Goal: Task Accomplishment & Management: Use online tool/utility

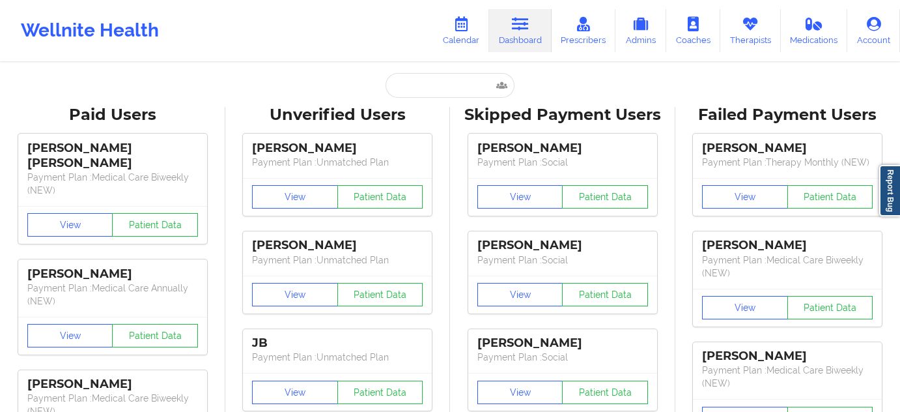
click at [433, 81] on input "text" at bounding box center [450, 85] width 129 height 25
type input "[EMAIL_ADDRESS][DOMAIN_NAME]"
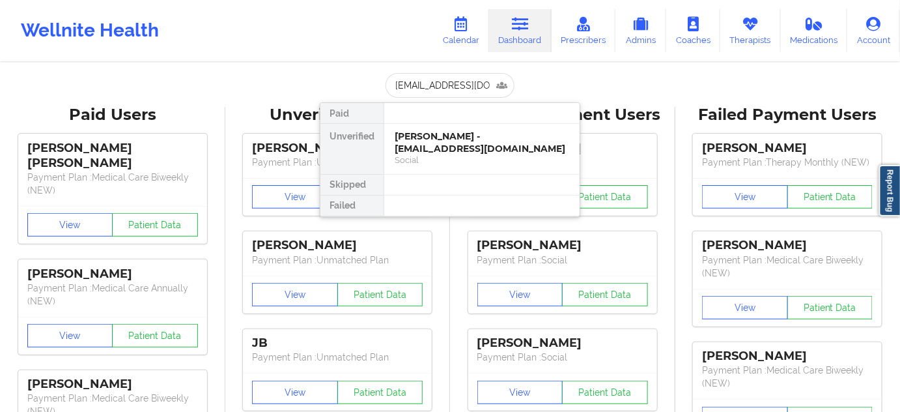
scroll to position [0, 18]
click at [446, 143] on div "[PERSON_NAME] - [EMAIL_ADDRESS][DOMAIN_NAME]" at bounding box center [482, 142] width 175 height 24
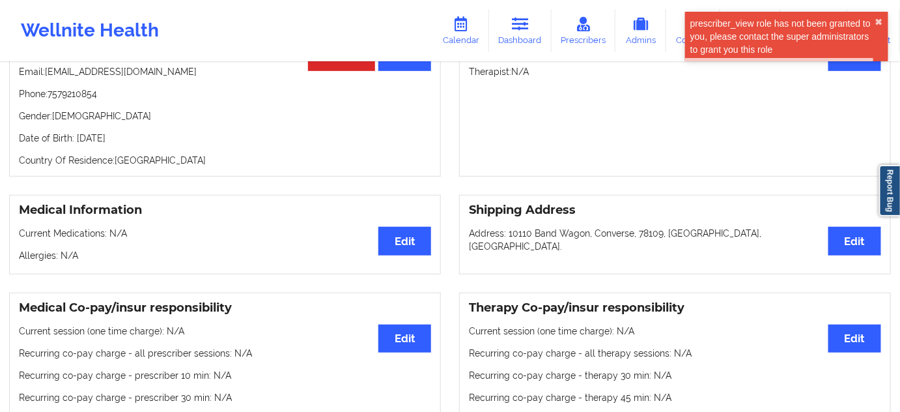
scroll to position [0, 0]
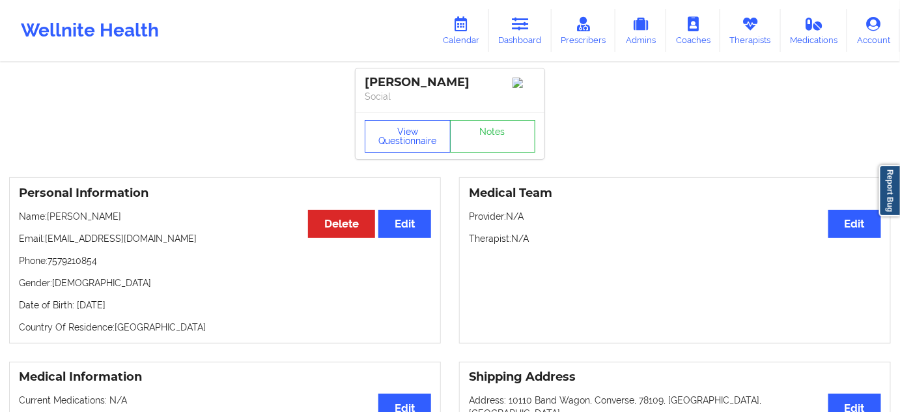
click at [418, 143] on button "View Questionnaire" at bounding box center [408, 136] width 86 height 33
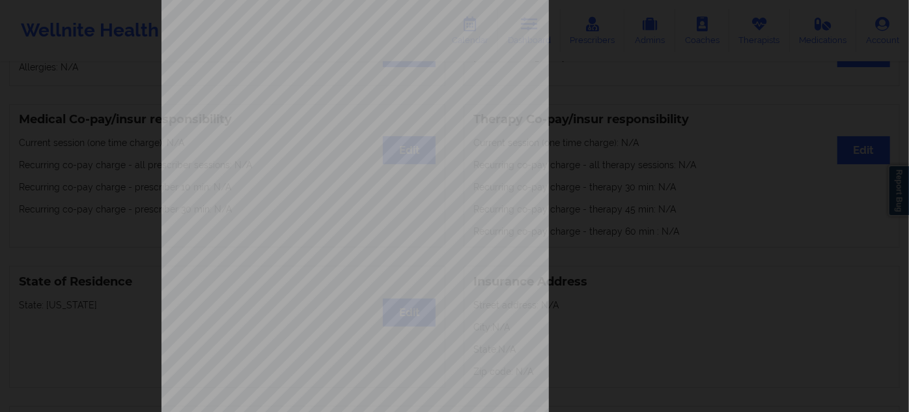
scroll to position [210, 0]
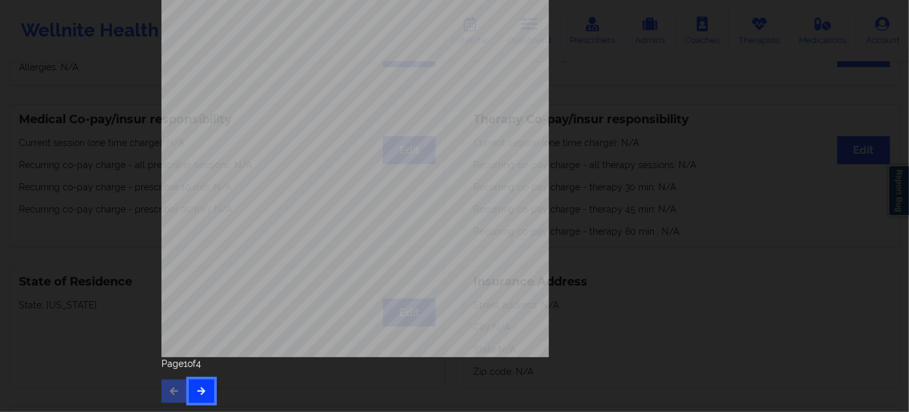
click at [192, 388] on button "button" at bounding box center [201, 390] width 25 height 23
click at [199, 395] on button "button" at bounding box center [201, 390] width 25 height 23
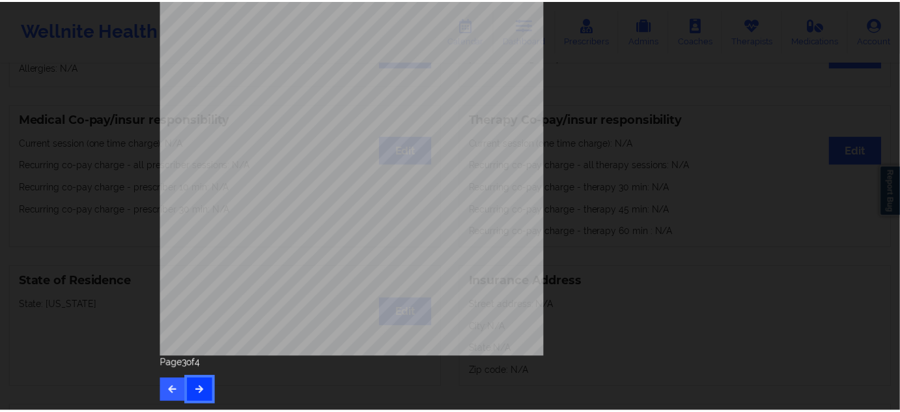
scroll to position [0, 0]
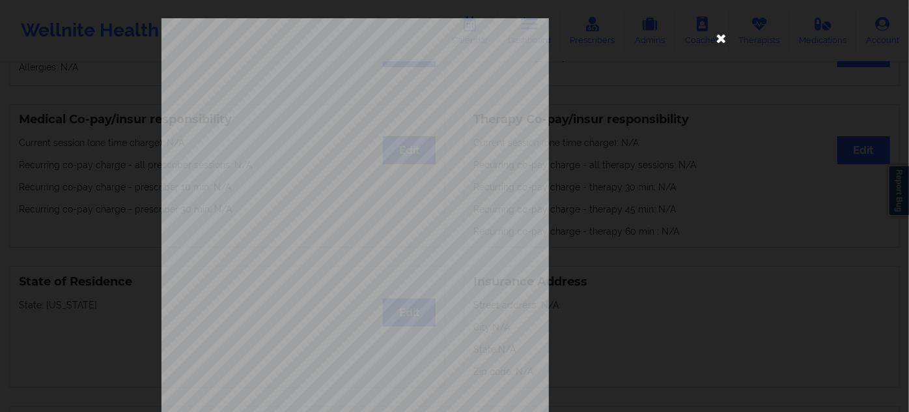
drag, startPoint x: 730, startPoint y: 36, endPoint x: 723, endPoint y: 35, distance: 6.5
click at [728, 35] on div "This patient has not provided the type of insurance Insurance Member ID for pat…" at bounding box center [455, 315] width 586 height 594
click at [722, 35] on icon at bounding box center [721, 37] width 21 height 21
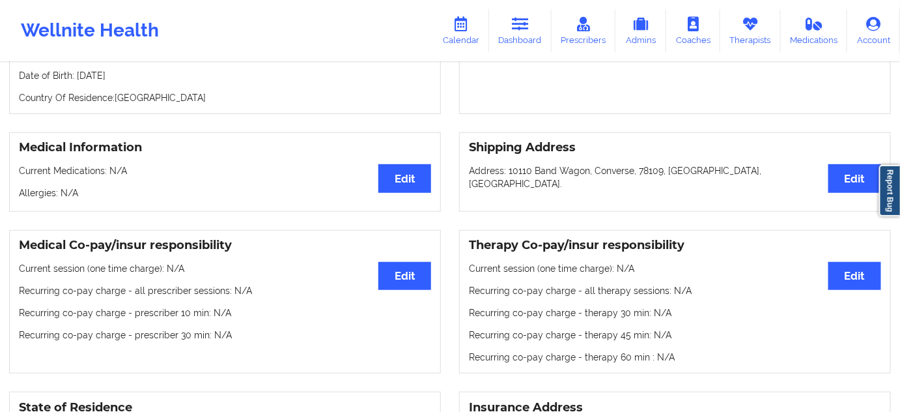
scroll to position [118, 0]
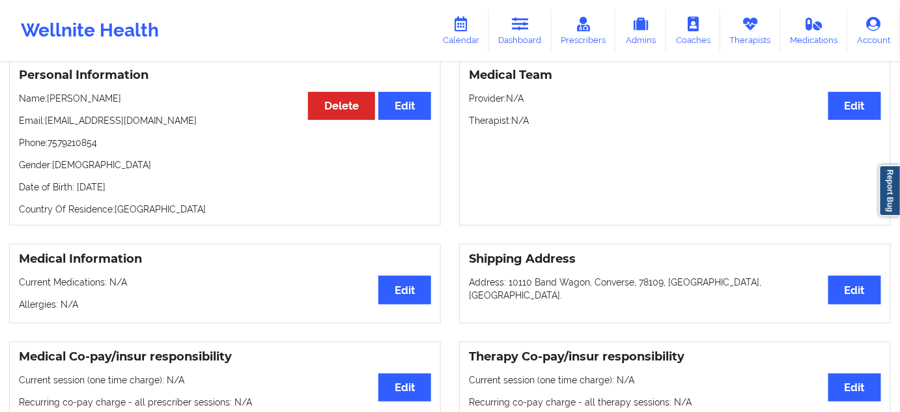
click at [137, 190] on p "Date of Birth: [DEMOGRAPHIC_DATA]" at bounding box center [225, 186] width 412 height 13
copy p "1990"
drag, startPoint x: 99, startPoint y: 104, endPoint x: 49, endPoint y: 104, distance: 50.2
click at [49, 104] on p "Name: [PERSON_NAME]" at bounding box center [225, 98] width 412 height 13
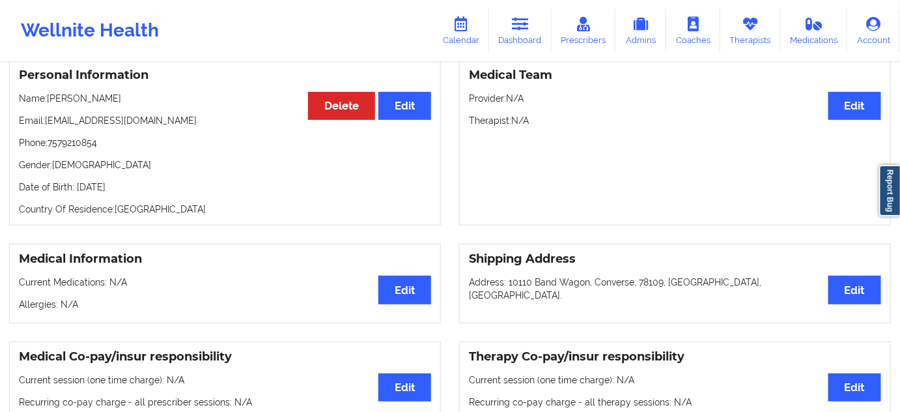
copy p "[PERSON_NAME]"
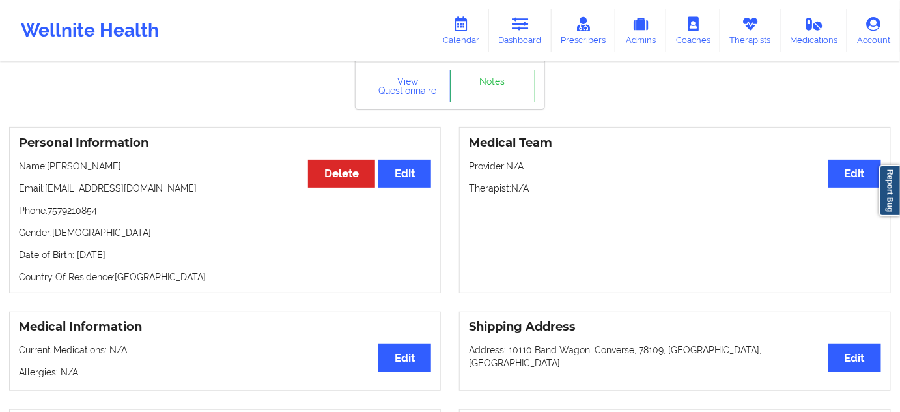
scroll to position [0, 0]
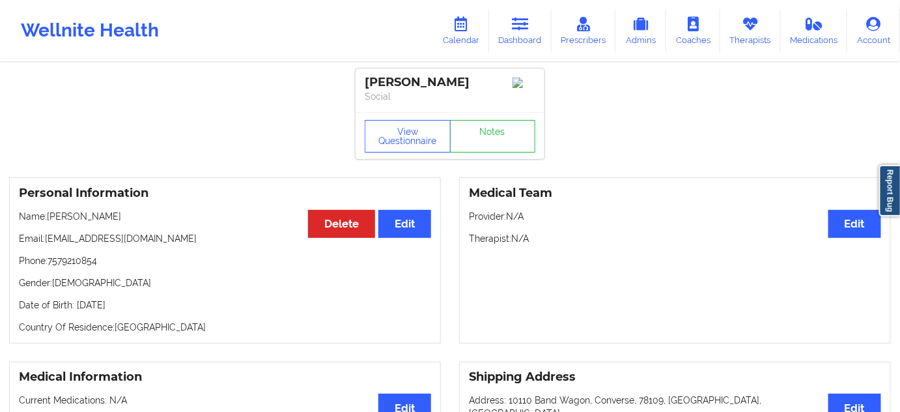
drag, startPoint x: 145, startPoint y: 309, endPoint x: 172, endPoint y: 246, distance: 68.9
click at [73, 305] on p "Date of Birth: [DEMOGRAPHIC_DATA]" at bounding box center [225, 304] width 412 height 13
copy p "[DATE]"
click at [176, 311] on p "Date of Birth: [DEMOGRAPHIC_DATA]" at bounding box center [225, 304] width 412 height 13
drag, startPoint x: 151, startPoint y: 305, endPoint x: 76, endPoint y: 307, distance: 75.6
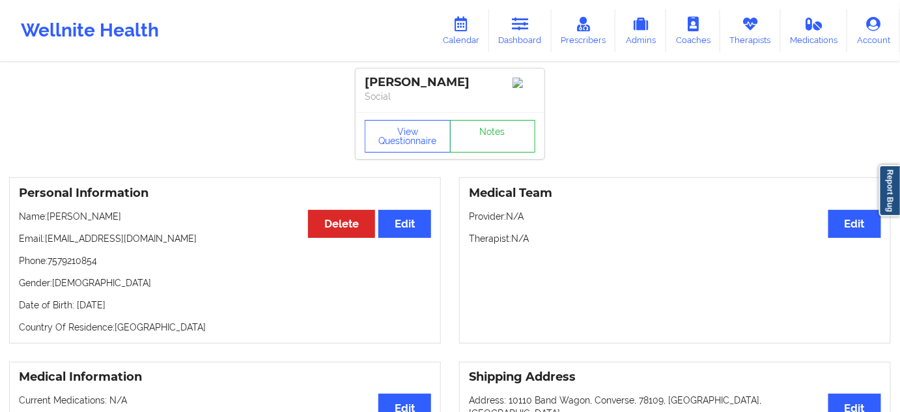
click at [76, 307] on p "Date of Birth: [DEMOGRAPHIC_DATA]" at bounding box center [225, 304] width 412 height 13
copy p "[DATE]"
click at [525, 34] on link "Dashboard" at bounding box center [520, 30] width 63 height 43
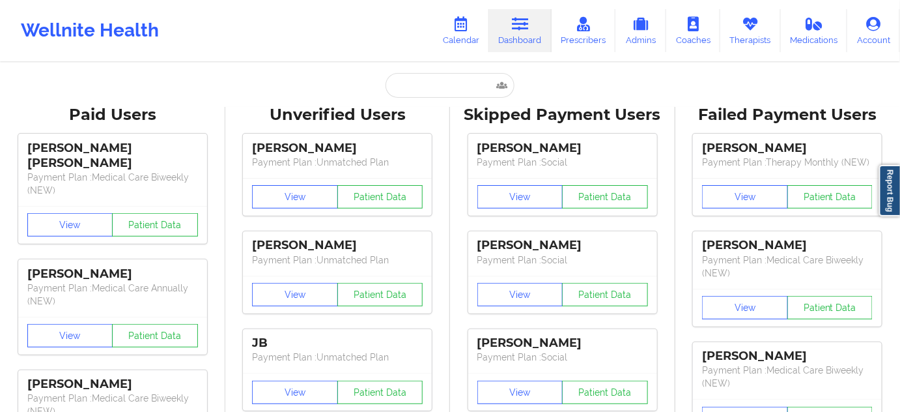
drag, startPoint x: 465, startPoint y: 67, endPoint x: 459, endPoint y: 73, distance: 8.3
click at [457, 76] on input "text" at bounding box center [450, 85] width 129 height 25
paste input "[EMAIL_ADDRESS][DOMAIN_NAME]"
type input "[EMAIL_ADDRESS][DOMAIN_NAME]"
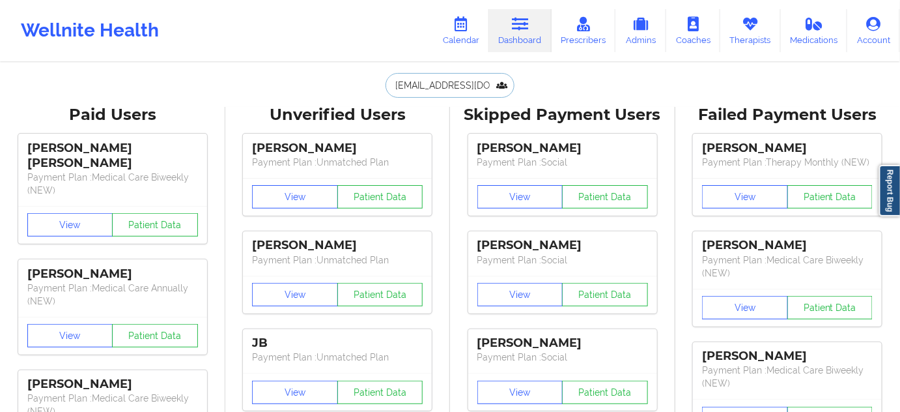
scroll to position [0, 18]
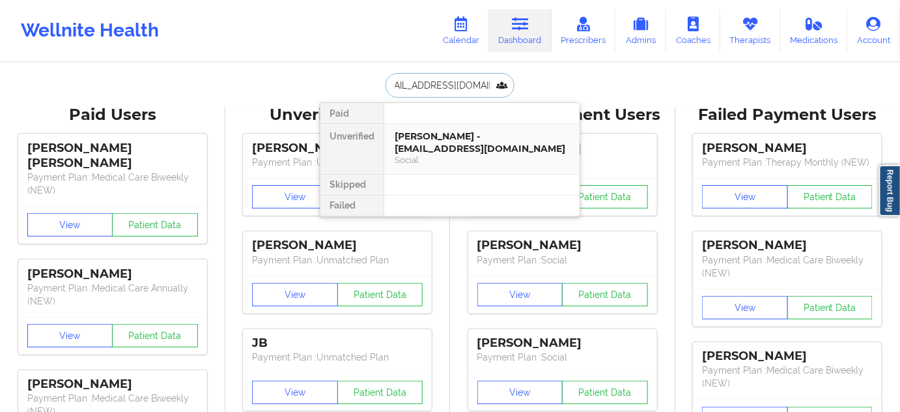
click at [440, 137] on div "[PERSON_NAME] - [EMAIL_ADDRESS][DOMAIN_NAME]" at bounding box center [482, 142] width 175 height 24
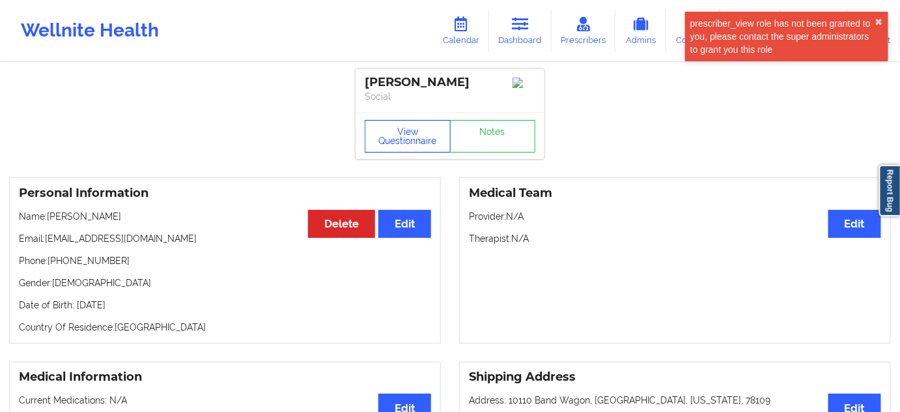
click at [412, 152] on button "View Questionnaire" at bounding box center [408, 136] width 86 height 33
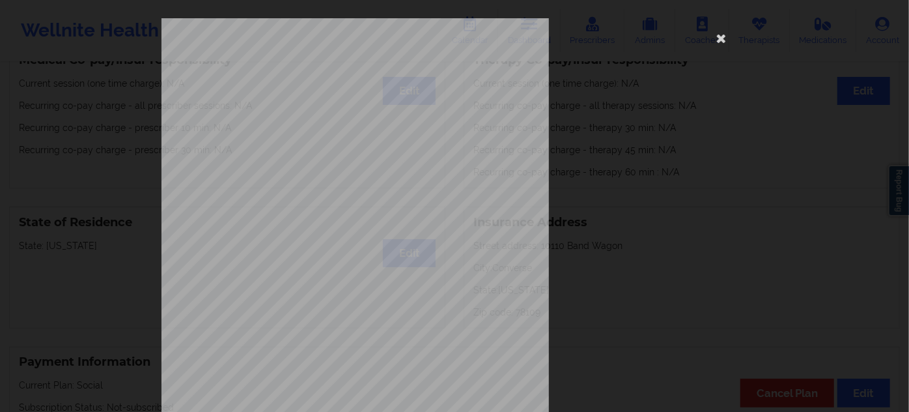
scroll to position [210, 0]
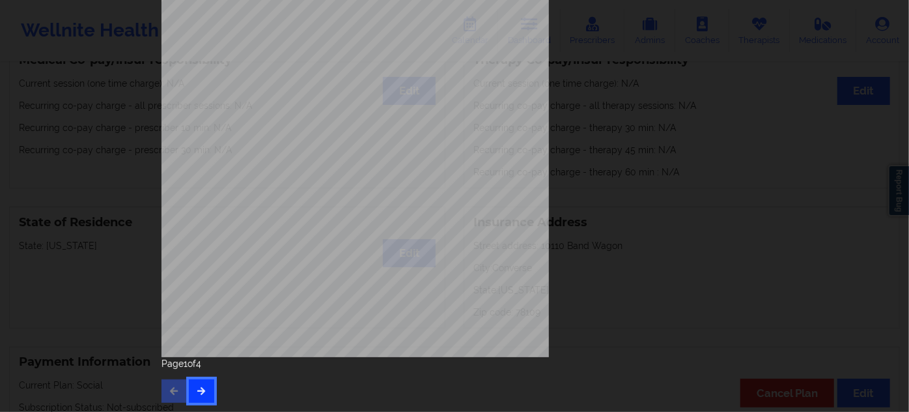
click at [199, 390] on icon "button" at bounding box center [201, 390] width 11 height 8
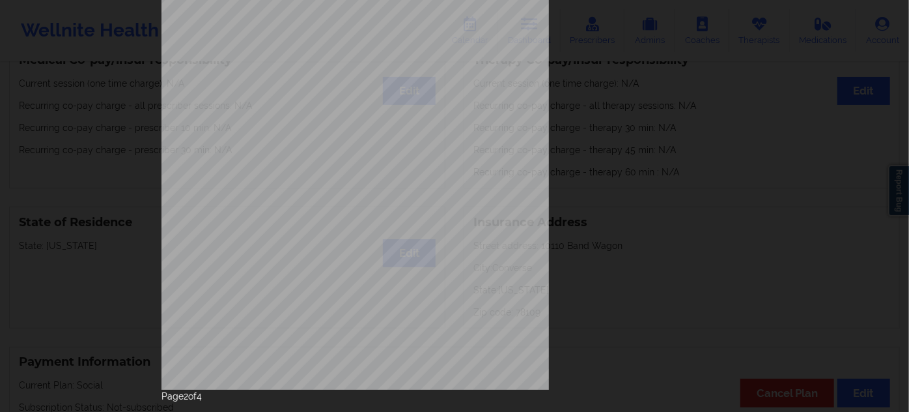
click at [199, 392] on p "Page 2 of 4" at bounding box center [455, 396] width 586 height 13
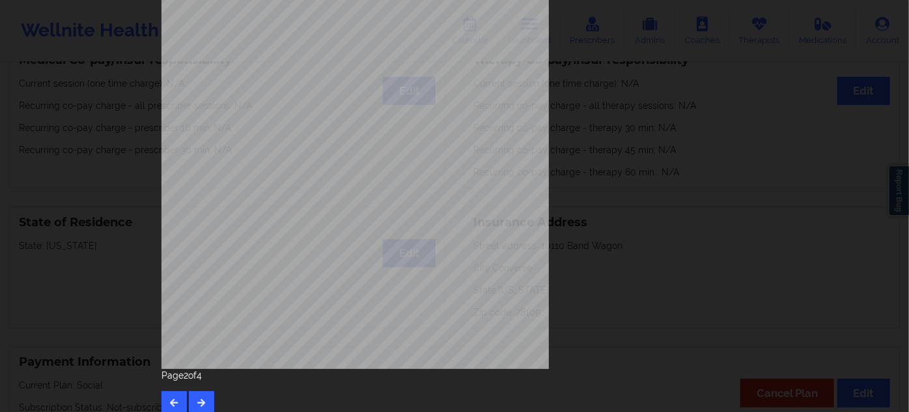
scroll to position [210, 0]
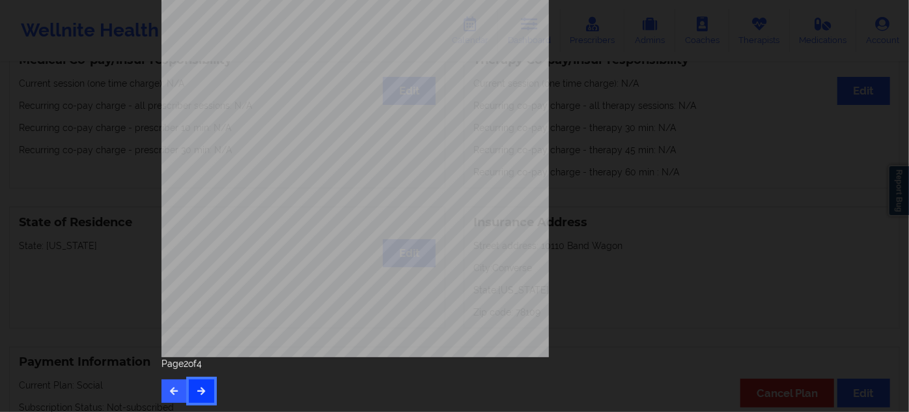
click at [196, 392] on icon "button" at bounding box center [201, 390] width 11 height 8
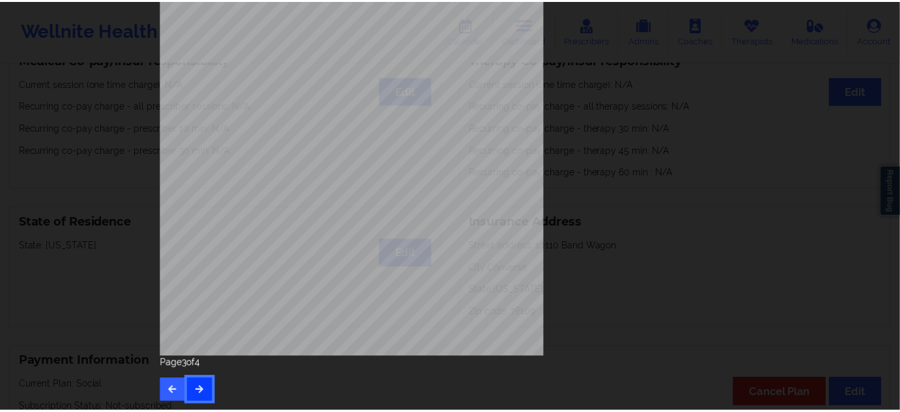
scroll to position [0, 0]
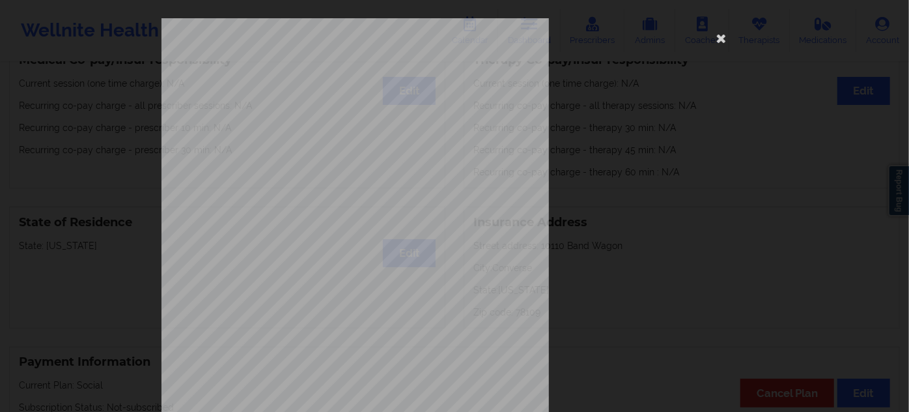
click at [313, 98] on span "929167982" at bounding box center [311, 101] width 29 height 6
copy span "929167982"
click at [717, 43] on icon at bounding box center [721, 37] width 21 height 21
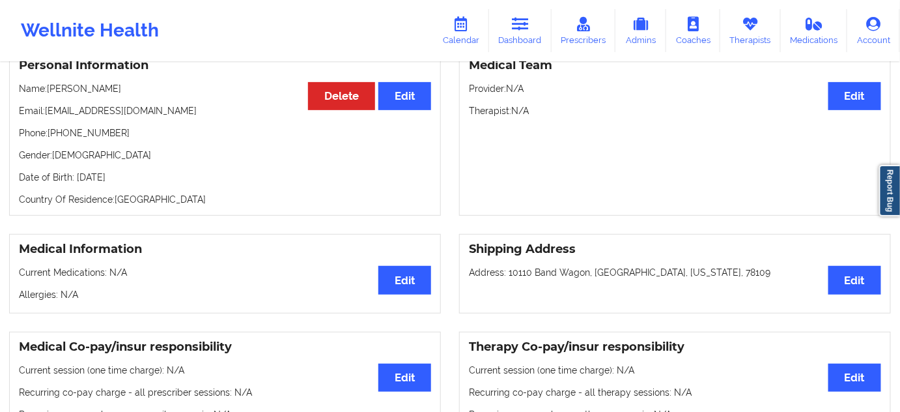
scroll to position [59, 0]
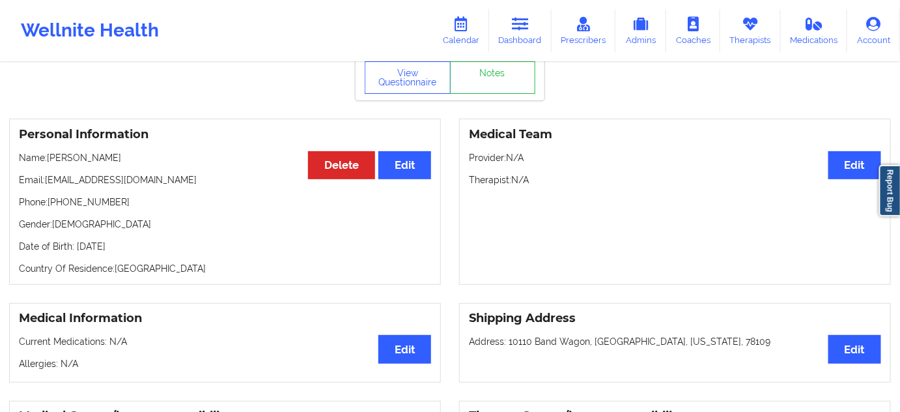
click at [130, 246] on p "Date of Birth: [DEMOGRAPHIC_DATA]" at bounding box center [225, 246] width 412 height 13
copy p "1990"
drag, startPoint x: 130, startPoint y: 156, endPoint x: 52, endPoint y: 156, distance: 78.2
click at [52, 156] on p "Name: [PERSON_NAME]" at bounding box center [225, 157] width 412 height 13
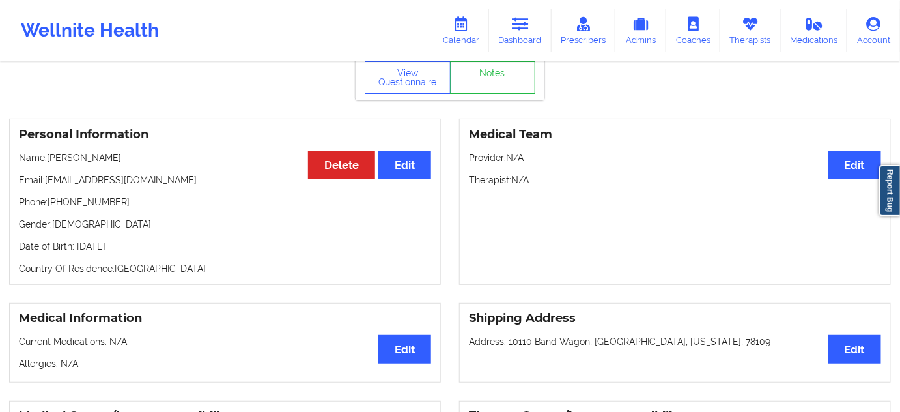
copy p "[PERSON_NAME]"
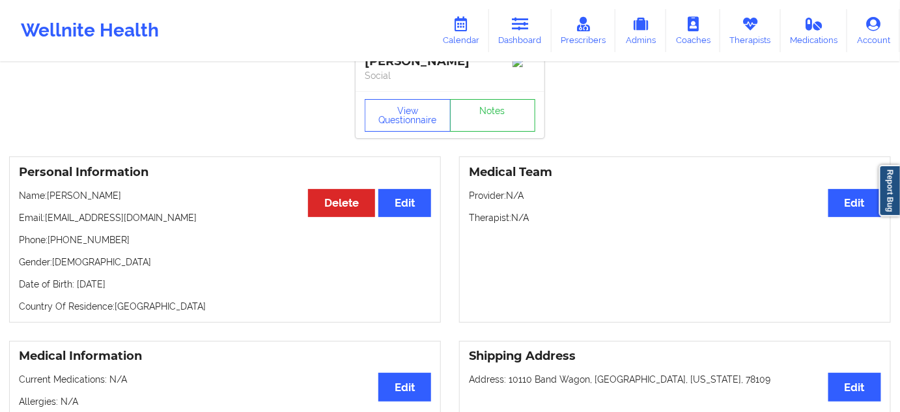
scroll to position [0, 0]
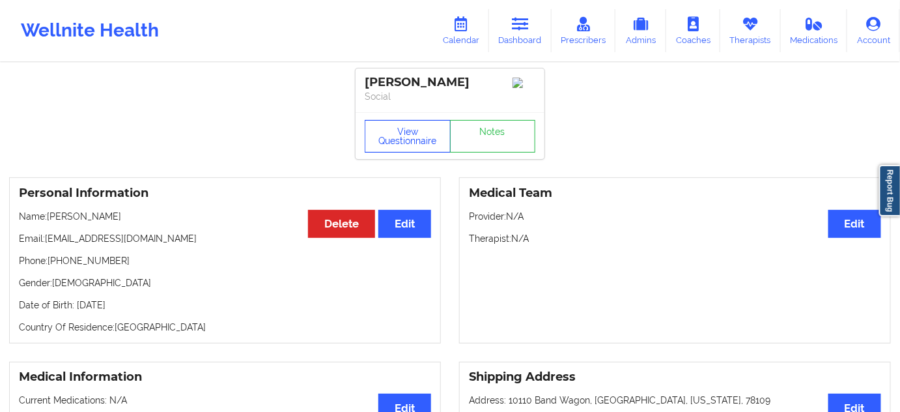
click at [410, 128] on button "View Questionnaire" at bounding box center [408, 136] width 86 height 33
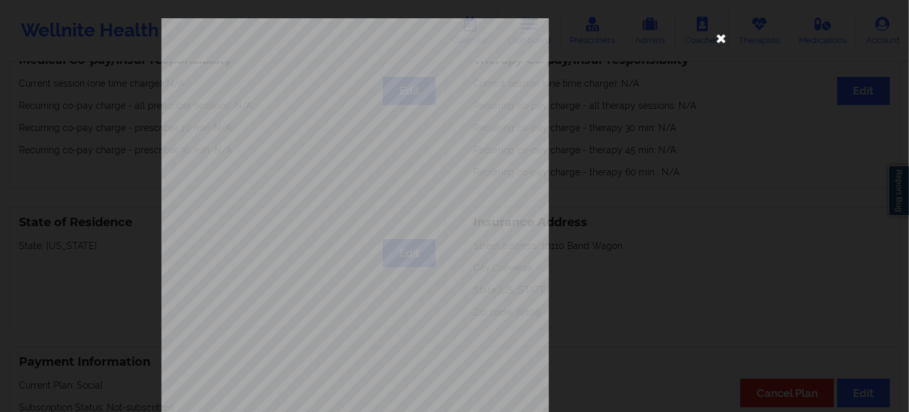
click at [715, 37] on icon at bounding box center [721, 37] width 21 height 21
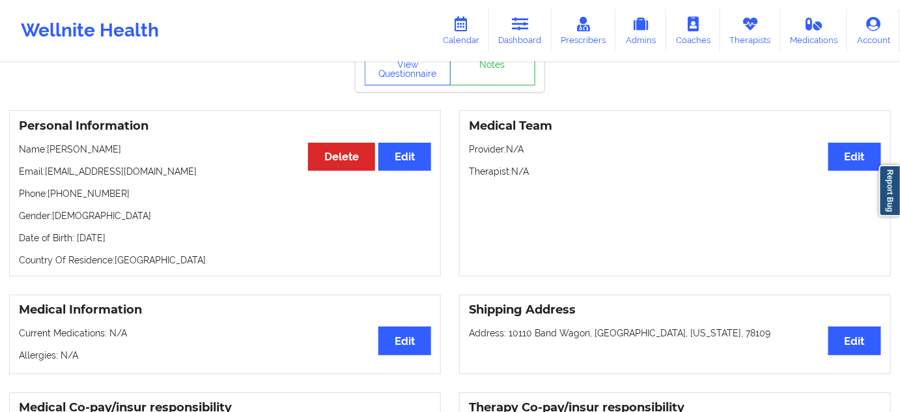
scroll to position [59, 0]
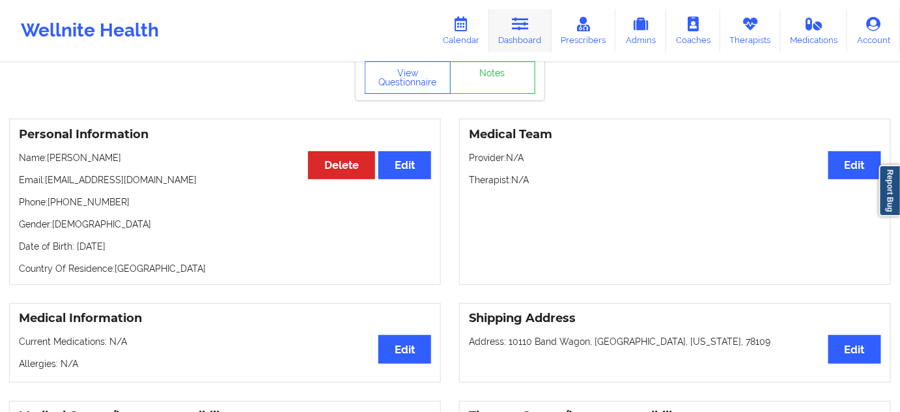
click at [524, 35] on link "Dashboard" at bounding box center [520, 30] width 63 height 43
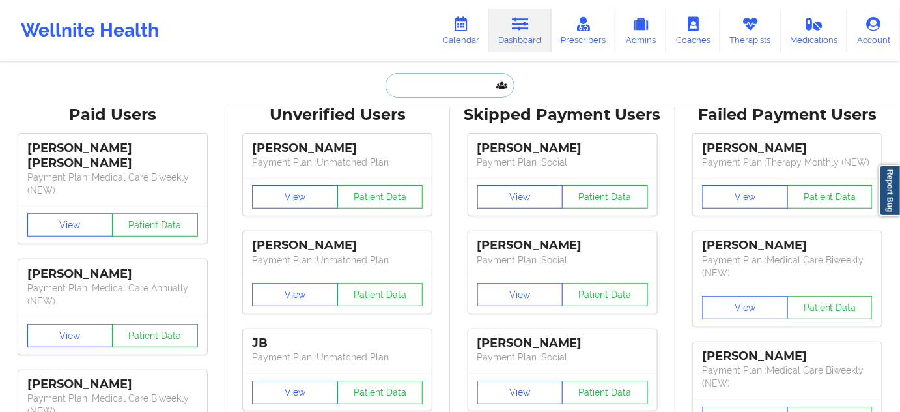
click at [425, 85] on input "text" at bounding box center [450, 85] width 129 height 25
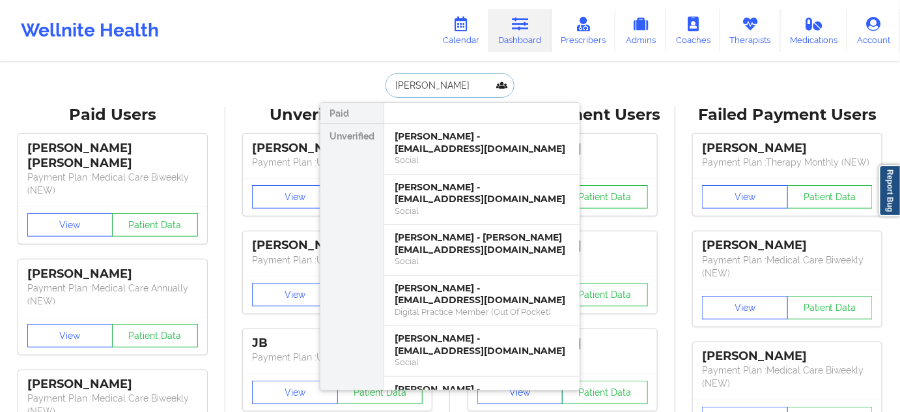
type input "[PERSON_NAME]"
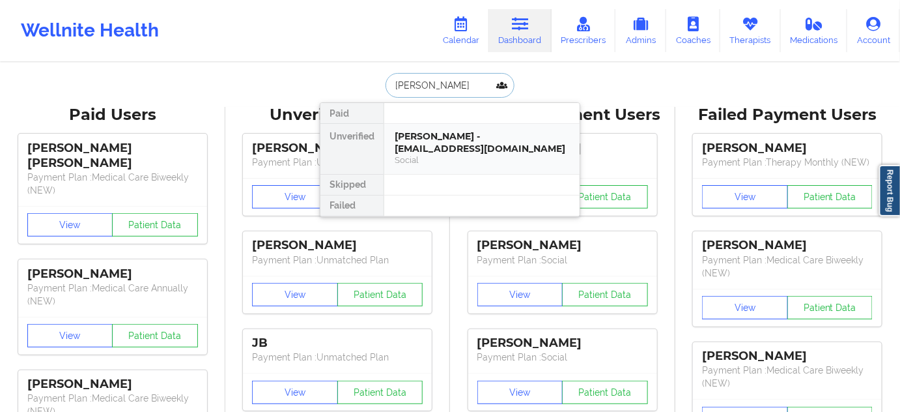
click at [502, 141] on div "[PERSON_NAME] - [EMAIL_ADDRESS][DOMAIN_NAME]" at bounding box center [482, 142] width 175 height 24
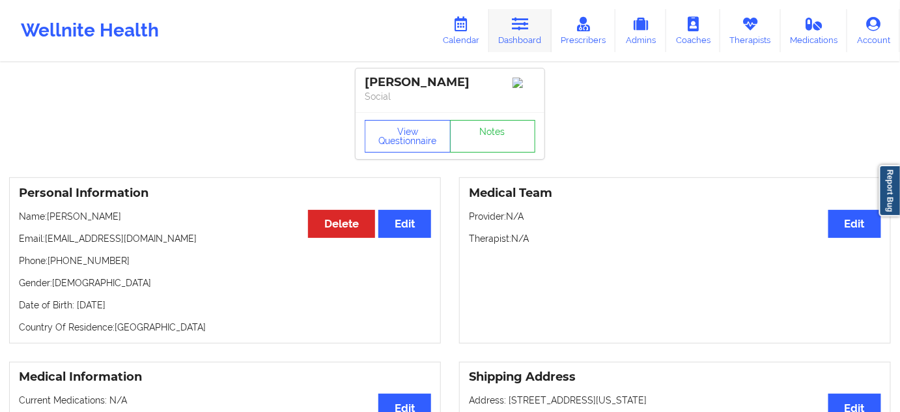
click at [524, 40] on link "Dashboard" at bounding box center [520, 30] width 63 height 43
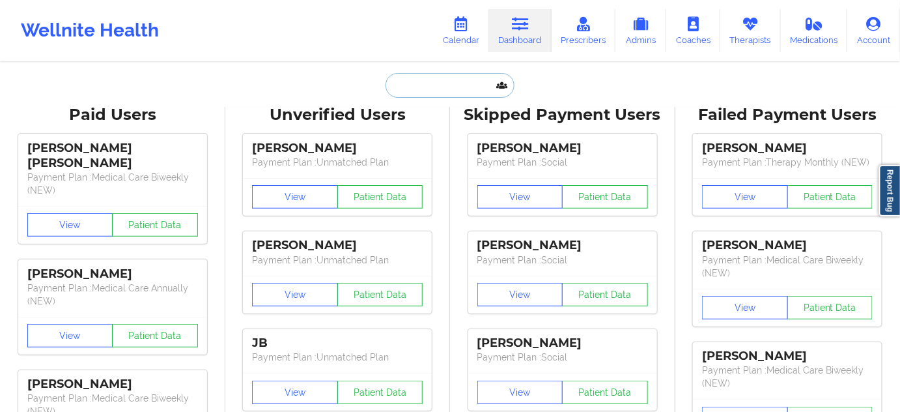
click at [417, 78] on input "text" at bounding box center [450, 85] width 129 height 25
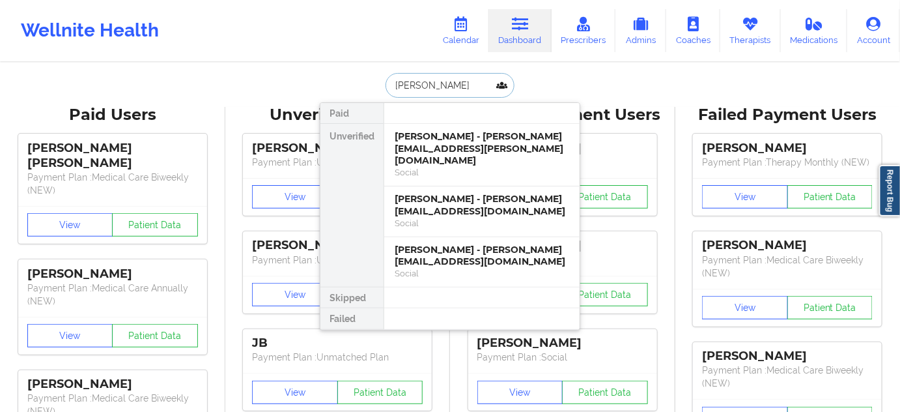
type input "[PERSON_NAME]"
click at [517, 150] on div "[PERSON_NAME] - [PERSON_NAME][EMAIL_ADDRESS][PERSON_NAME][DOMAIN_NAME]" at bounding box center [482, 148] width 175 height 36
